Goal: Check status: Check status

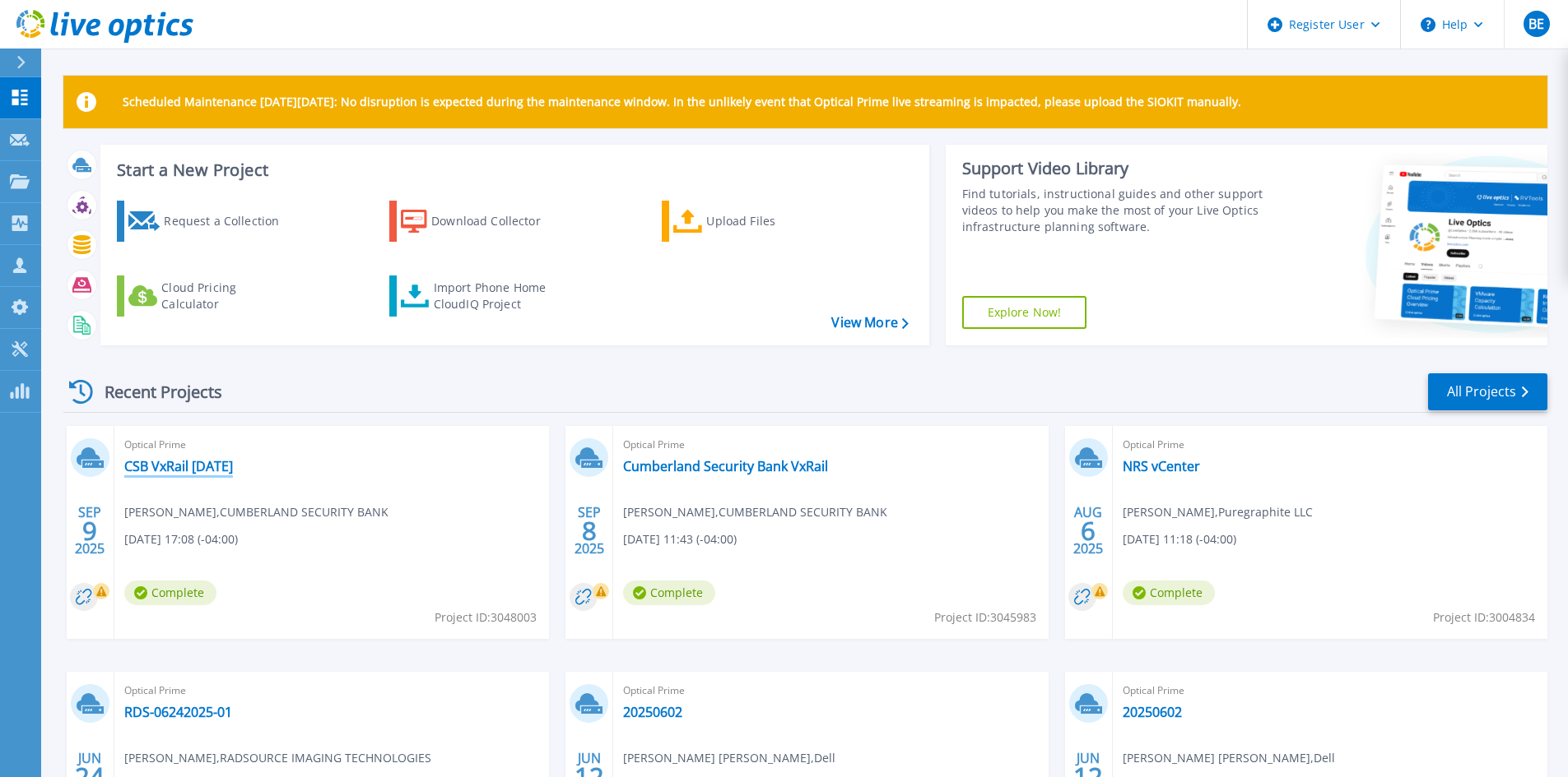
click at [188, 462] on link "CSB VxRail [DATE]" at bounding box center [178, 467] width 109 height 16
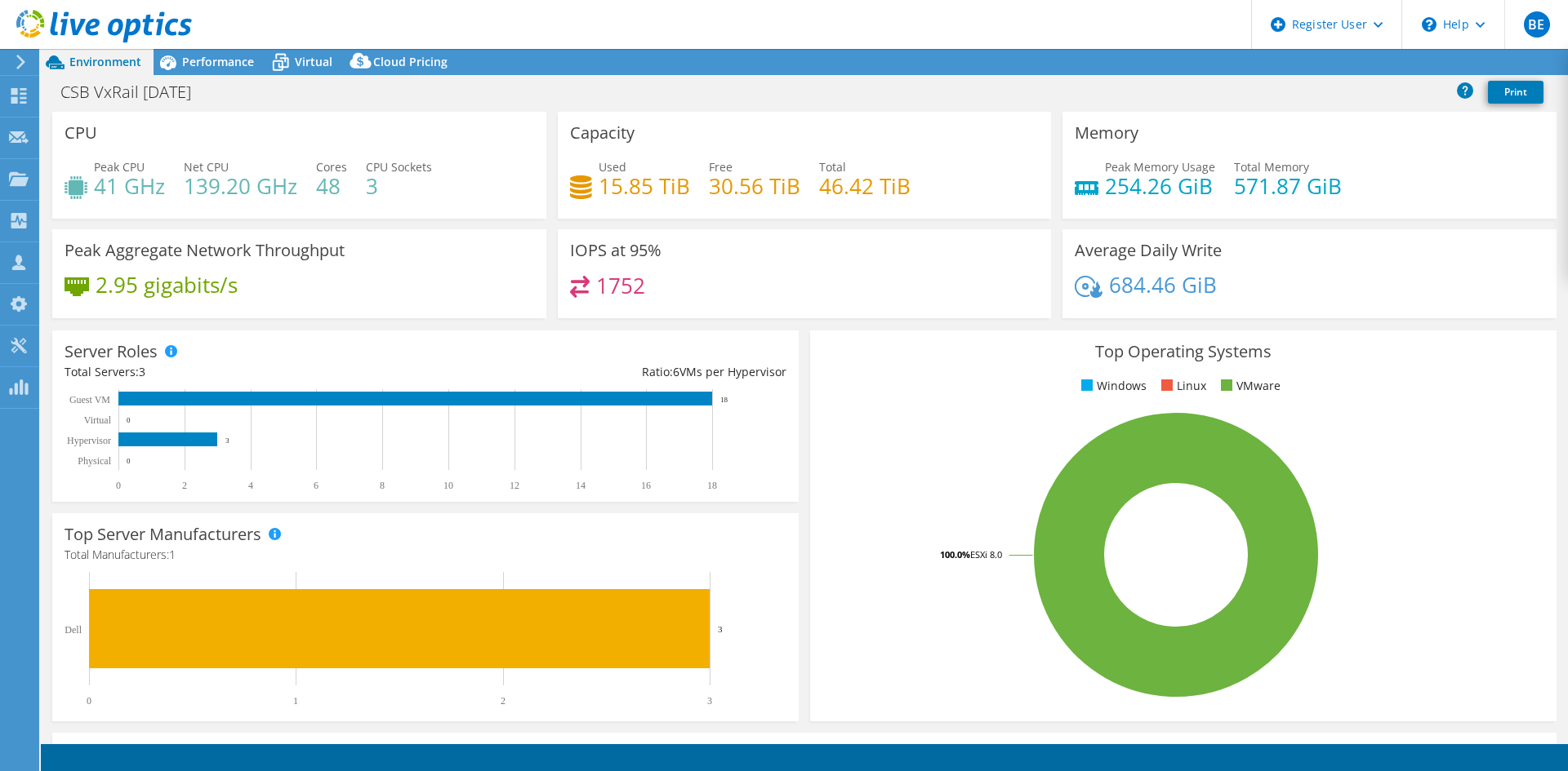
select select "USD"
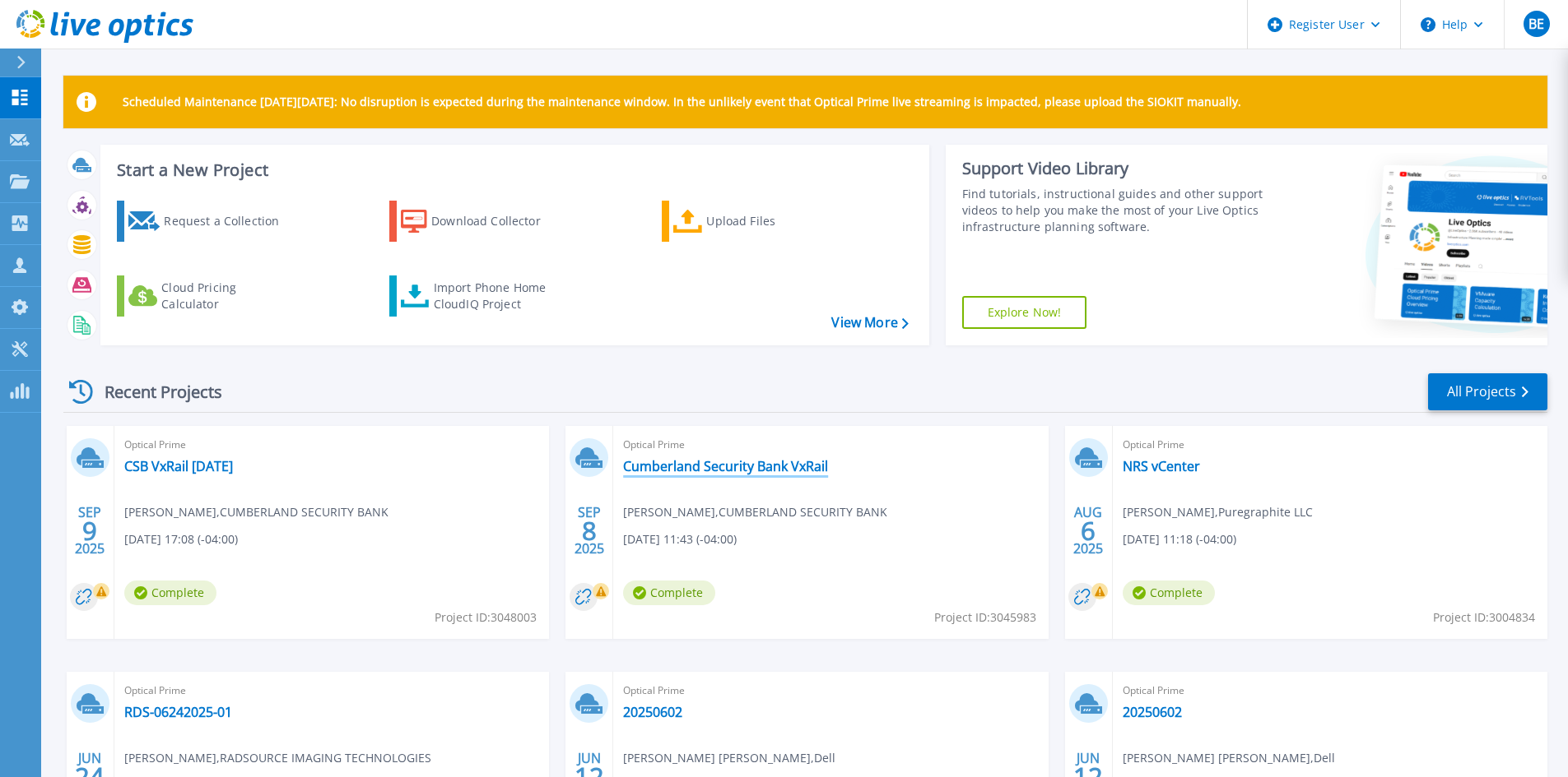
click at [758, 464] on link "Cumberland Security Bank VxRail" at bounding box center [726, 467] width 205 height 16
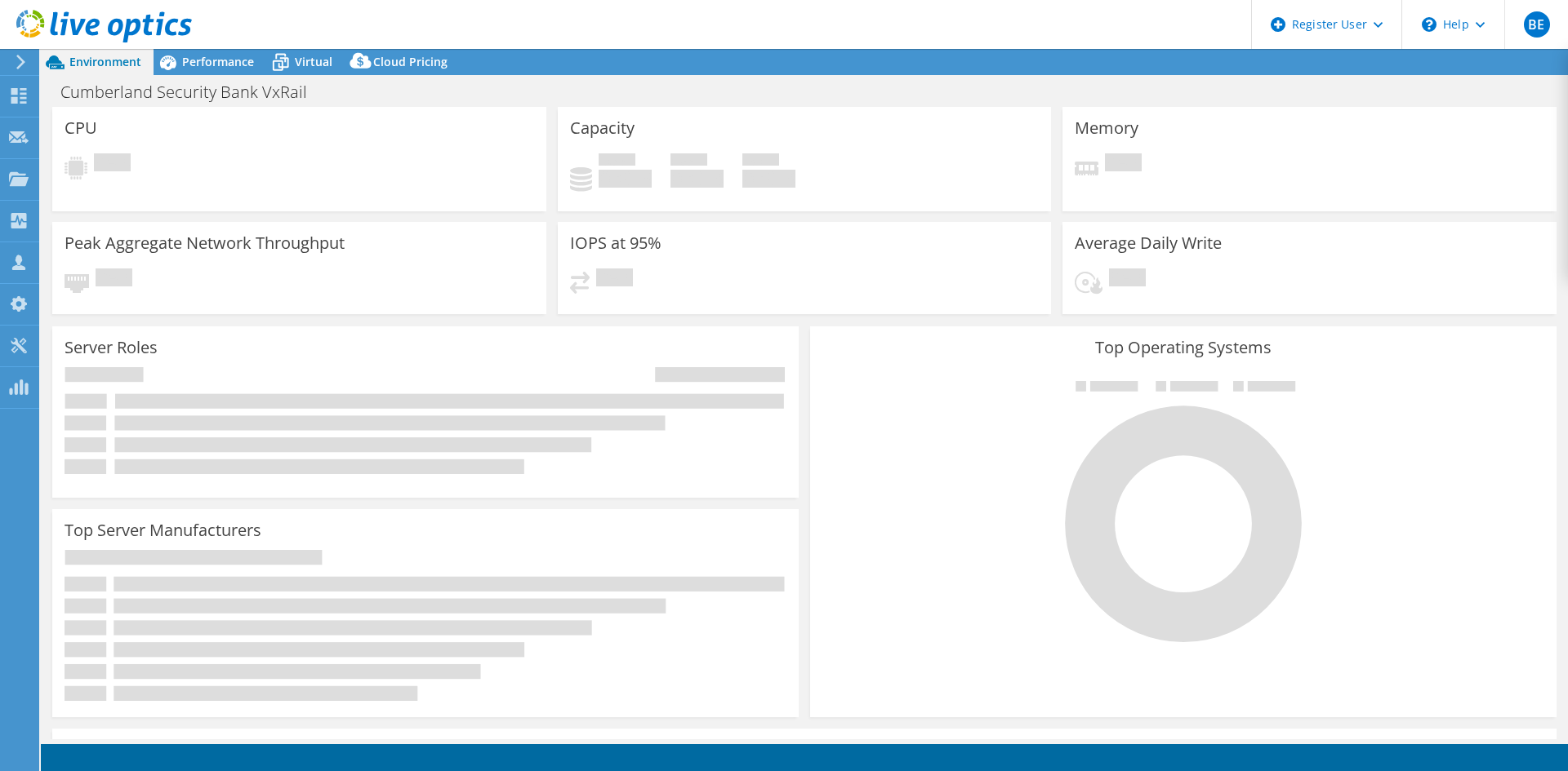
select select "USD"
